Goal: Task Accomplishment & Management: Manage account settings

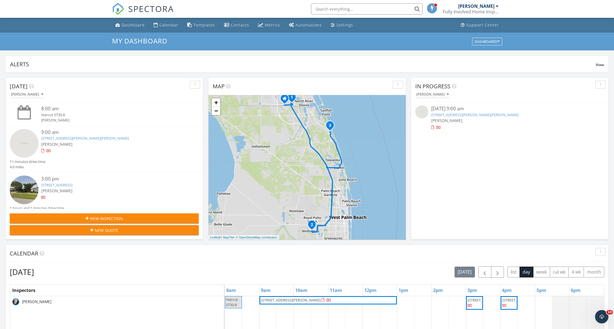
click at [434, 116] on link "143 SE Bella Strano, Port St. Lucie, FL 34984" at bounding box center [474, 114] width 87 height 5
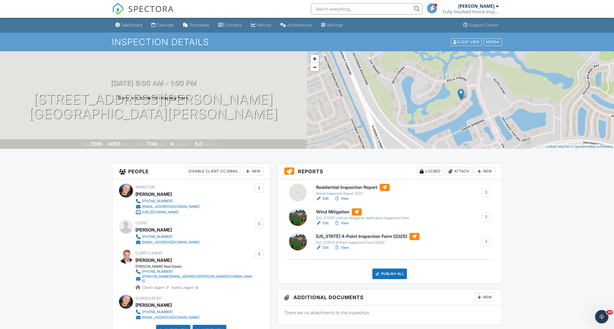
click at [331, 235] on h6 "[US_STATE] 4-Point Inspection Form (2025)" at bounding box center [367, 236] width 103 height 7
click at [343, 248] on link "View" at bounding box center [341, 248] width 14 height 6
click at [337, 237] on h6 "[US_STATE] 4-Point Inspection Form (2025)" at bounding box center [367, 236] width 103 height 7
click at [333, 212] on h6 "Wind Mitigation" at bounding box center [362, 211] width 93 height 7
click at [345, 185] on h6 "Residential Inspection Report" at bounding box center [353, 187] width 74 height 7
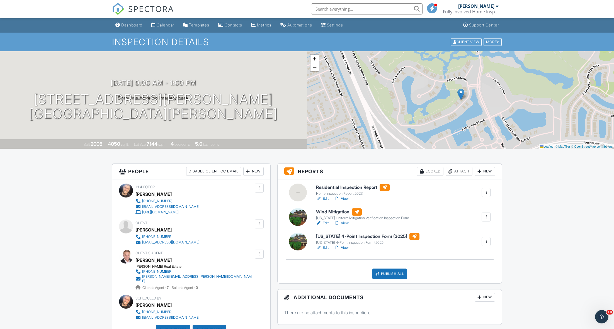
click at [336, 217] on div "[US_STATE] Uniform Mitigation Verification Inspection Form" at bounding box center [362, 218] width 93 height 4
click at [348, 187] on h6 "Residential Inspection Report" at bounding box center [353, 187] width 74 height 7
click at [259, 254] on div at bounding box center [259, 254] width 6 height 6
click at [243, 268] on li "Edit" at bounding box center [229, 271] width 62 height 14
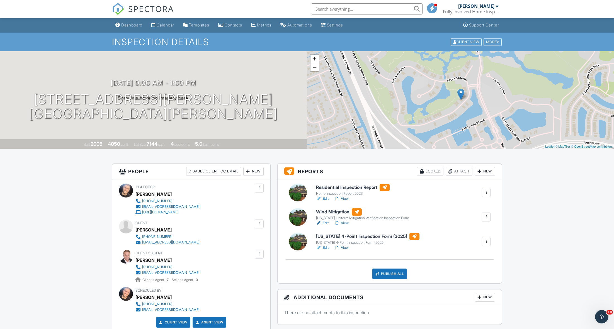
click at [463, 174] on div "Attach" at bounding box center [458, 171] width 27 height 9
click at [468, 171] on div "Attach" at bounding box center [458, 171] width 27 height 9
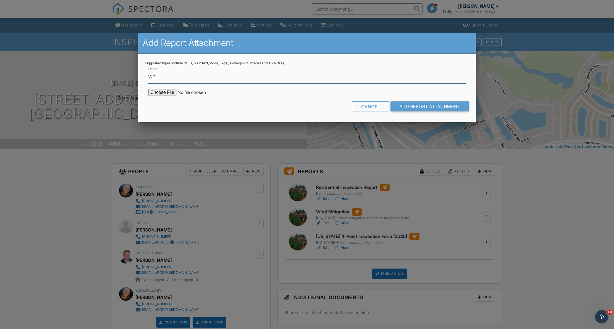
type input "WDO REPORT"
click at [164, 93] on input "file" at bounding box center [195, 92] width 95 height 7
type input "C:\fakepath\WDO REPORT 143 SE Bella Strano.pdf"
click at [393, 103] on input "Add Report Attachment" at bounding box center [429, 106] width 79 height 10
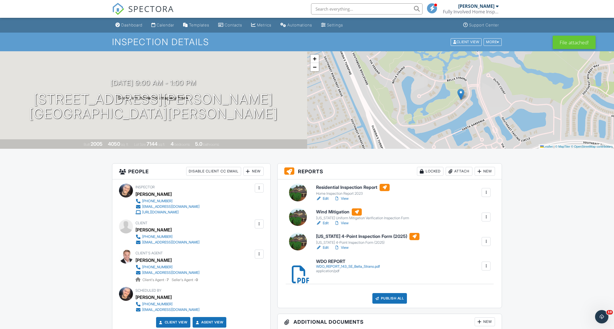
click at [263, 99] on div "09/29/2025 9:00 am - 1:00 pm 143 SE Bella Strano Port St. Lucie, FL 34984" at bounding box center [153, 100] width 307 height 42
click at [178, 92] on h1 "143 SE Bella Strano Port St. Lucie, FL 34984" at bounding box center [153, 107] width 248 height 30
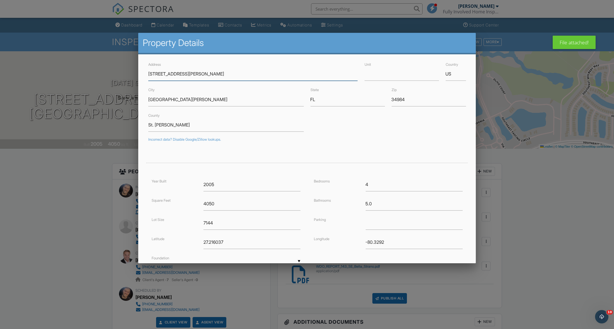
scroll to position [48, 0]
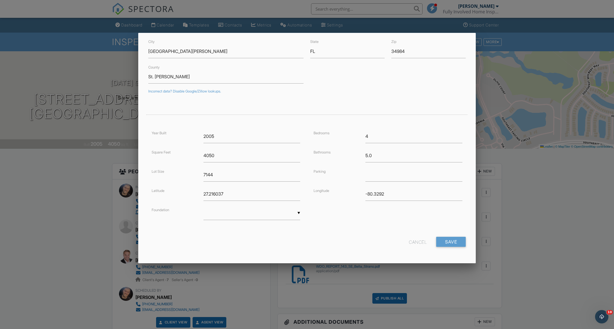
click at [422, 245] on div "Cancel" at bounding box center [418, 242] width 18 height 10
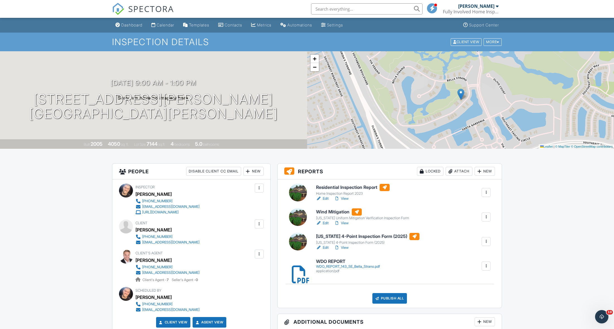
click at [255, 133] on div "09/29/2025 9:00 am - 1:00 pm 143 SE Bella Strano Port St. Lucie, FL 34984 Built…" at bounding box center [153, 100] width 307 height 98
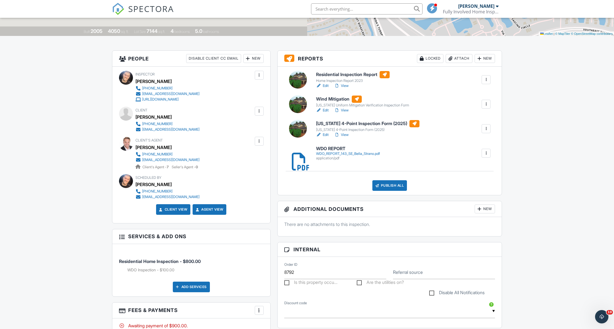
scroll to position [0, 0]
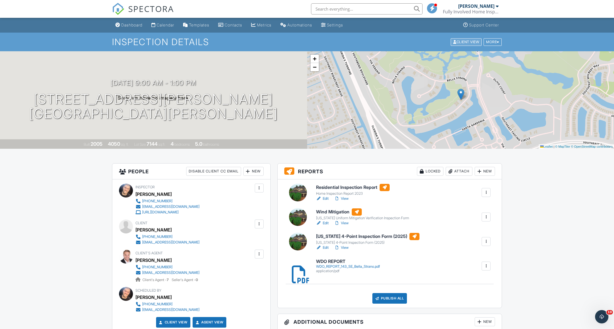
click at [463, 42] on div "Client View" at bounding box center [465, 42] width 31 height 8
click at [297, 200] on div at bounding box center [298, 193] width 18 height 18
click at [302, 191] on div at bounding box center [298, 193] width 18 height 18
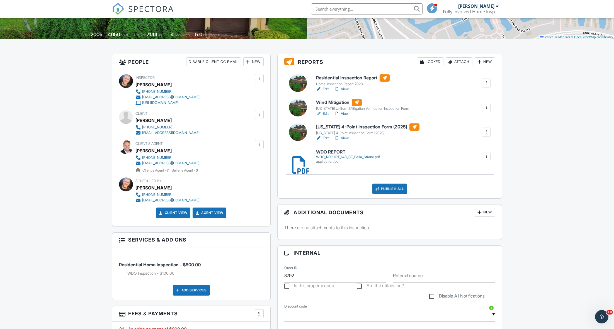
click at [377, 192] on div "Publish All" at bounding box center [389, 189] width 35 height 11
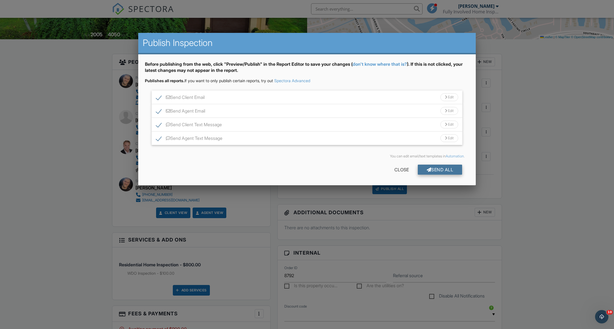
click at [428, 169] on div at bounding box center [428, 169] width 5 height 4
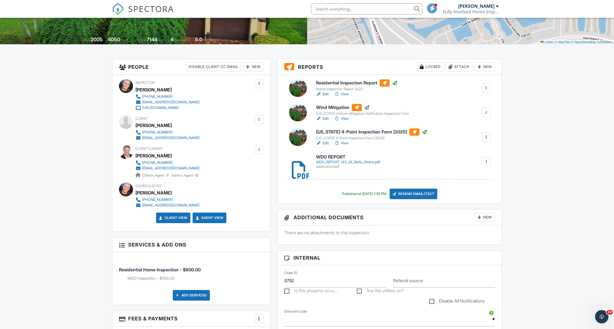
scroll to position [104, 0]
